Goal: Information Seeking & Learning: Understand process/instructions

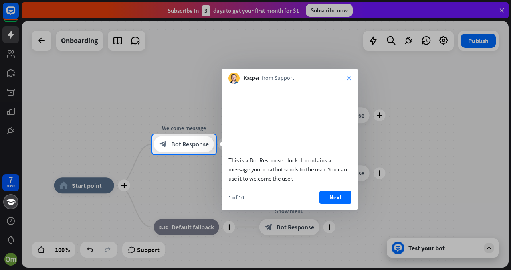
click at [351, 77] on icon "close" at bounding box center [349, 78] width 5 height 5
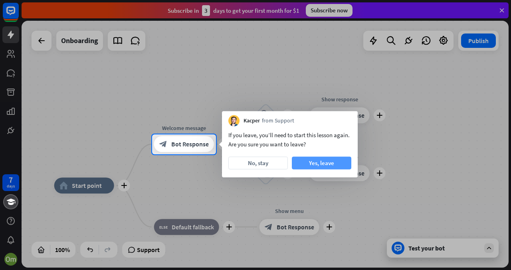
click at [332, 169] on button "Yes, leave" at bounding box center [322, 163] width 60 height 13
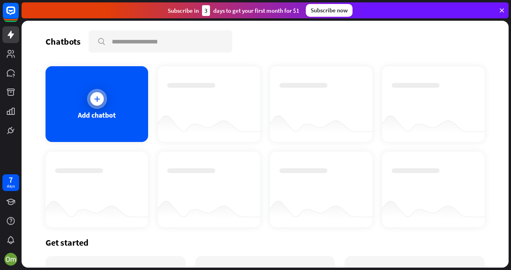
click at [93, 90] on div at bounding box center [97, 99] width 20 height 20
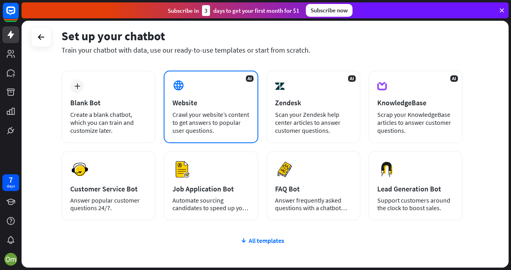
scroll to position [35, 0]
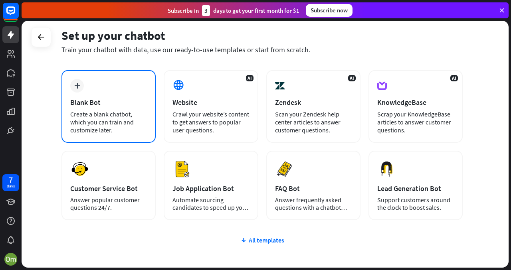
click at [139, 131] on div "Create a blank chatbot, which you can train and customize later." at bounding box center [108, 122] width 77 height 24
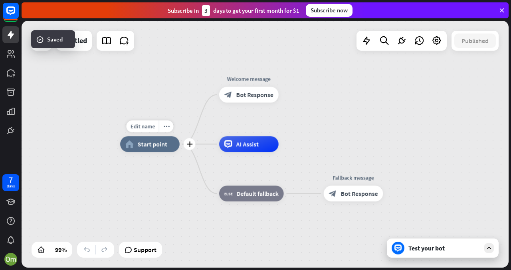
click at [169, 144] on div "home_2 Start point" at bounding box center [150, 145] width 60 height 16
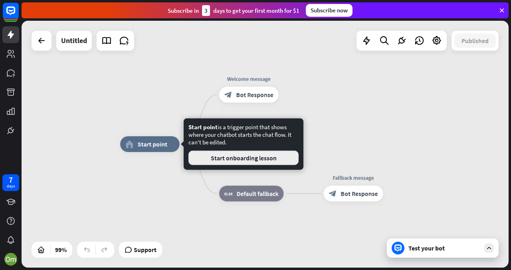
click at [233, 159] on button "Start onboarding lesson" at bounding box center [244, 158] width 110 height 14
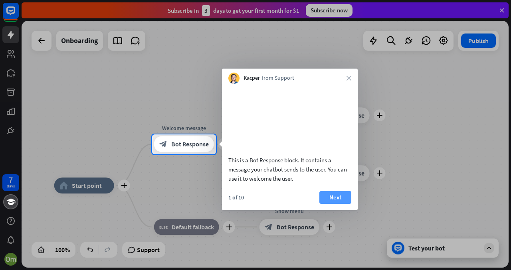
click at [336, 204] on button "Next" at bounding box center [336, 197] width 32 height 13
